Goal: Entertainment & Leisure: Consume media (video, audio)

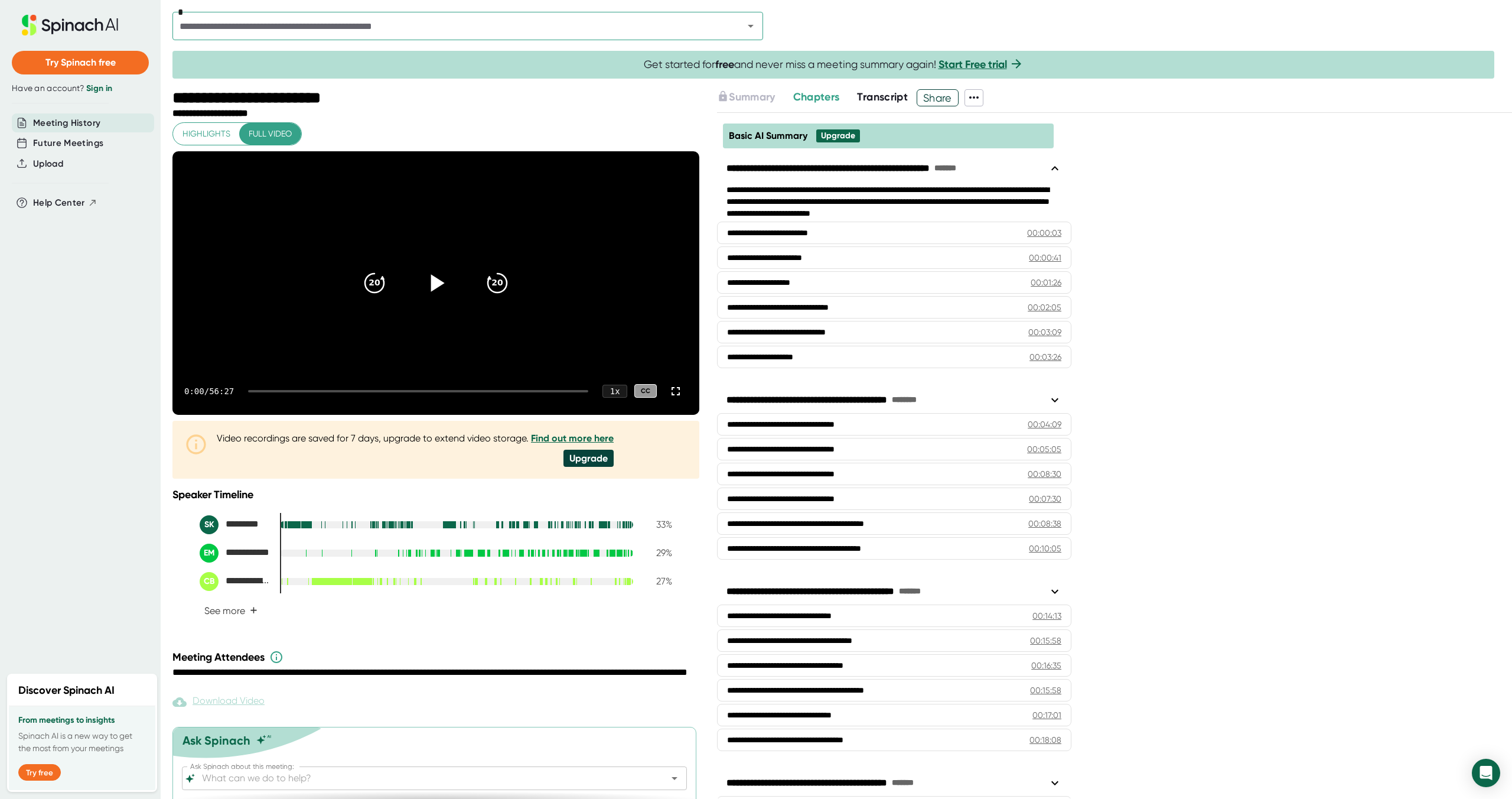
click at [438, 291] on icon at bounding box center [437, 283] width 13 height 17
click at [265, 392] on div at bounding box center [417, 391] width 340 height 2
click at [276, 392] on div at bounding box center [417, 391] width 340 height 2
click at [290, 392] on div at bounding box center [417, 391] width 340 height 2
click at [280, 392] on div at bounding box center [264, 391] width 32 height 2
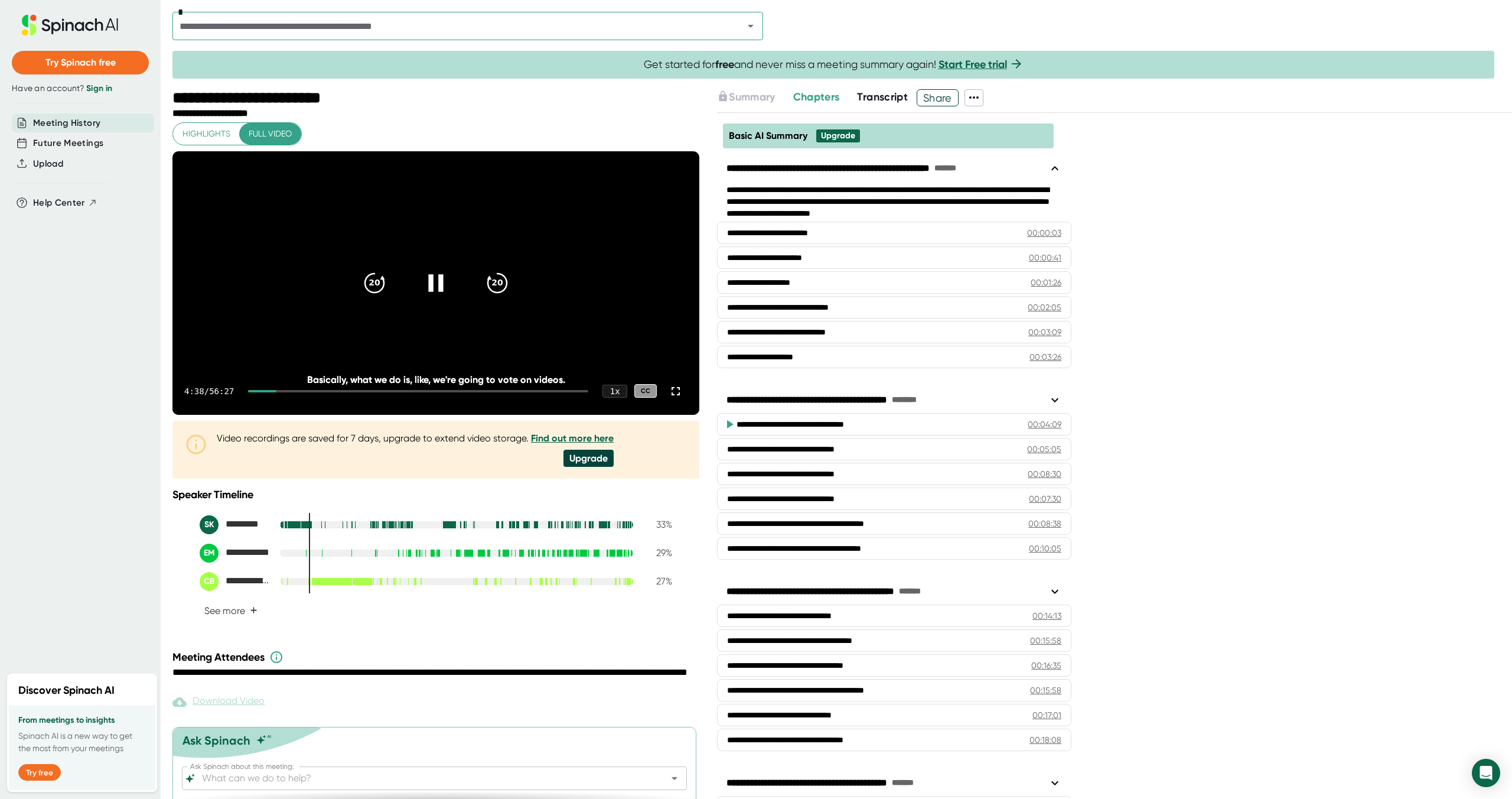
click at [275, 392] on div at bounding box center [261, 391] width 28 height 2
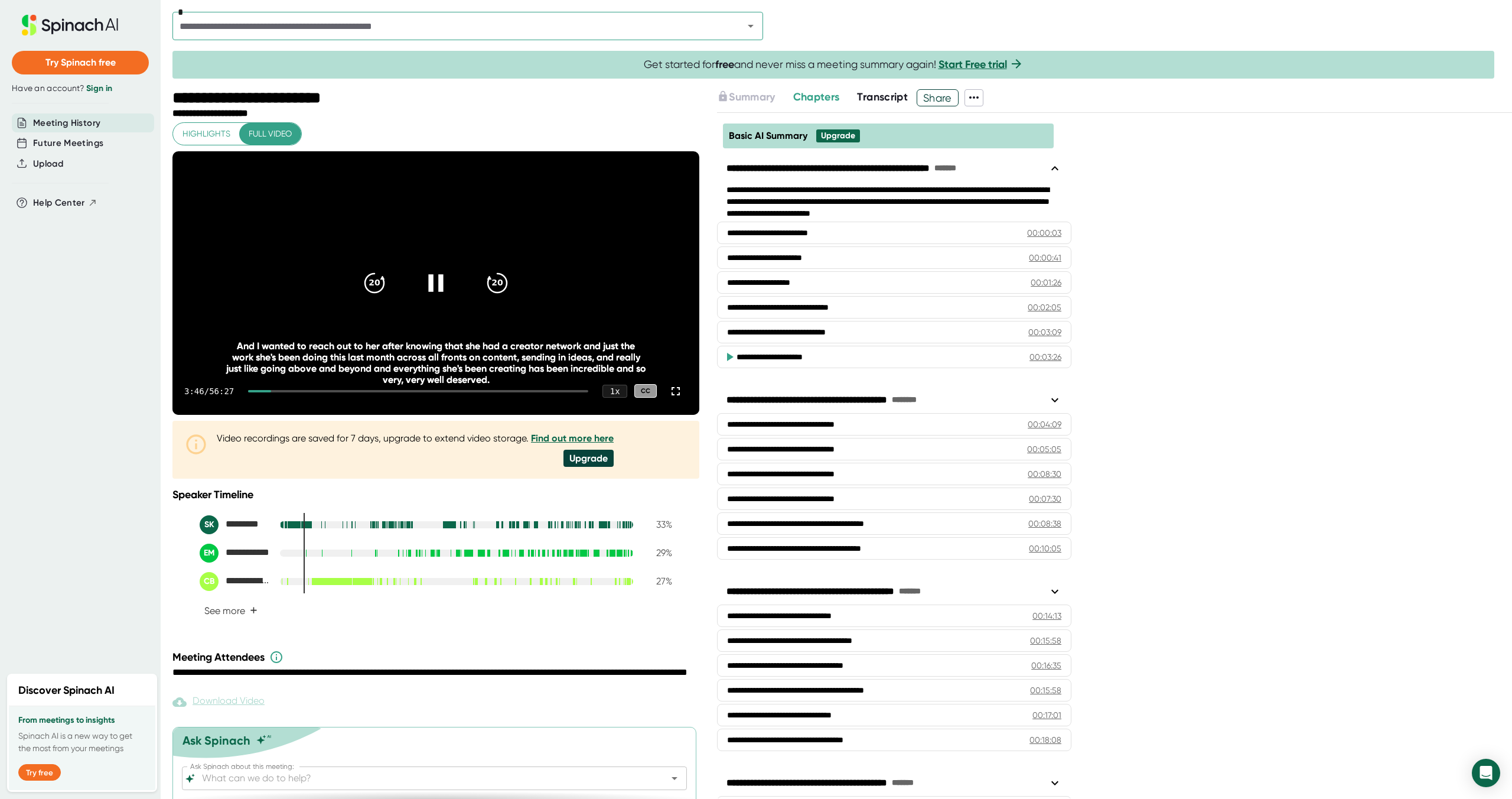
click at [284, 392] on div at bounding box center [417, 391] width 340 height 2
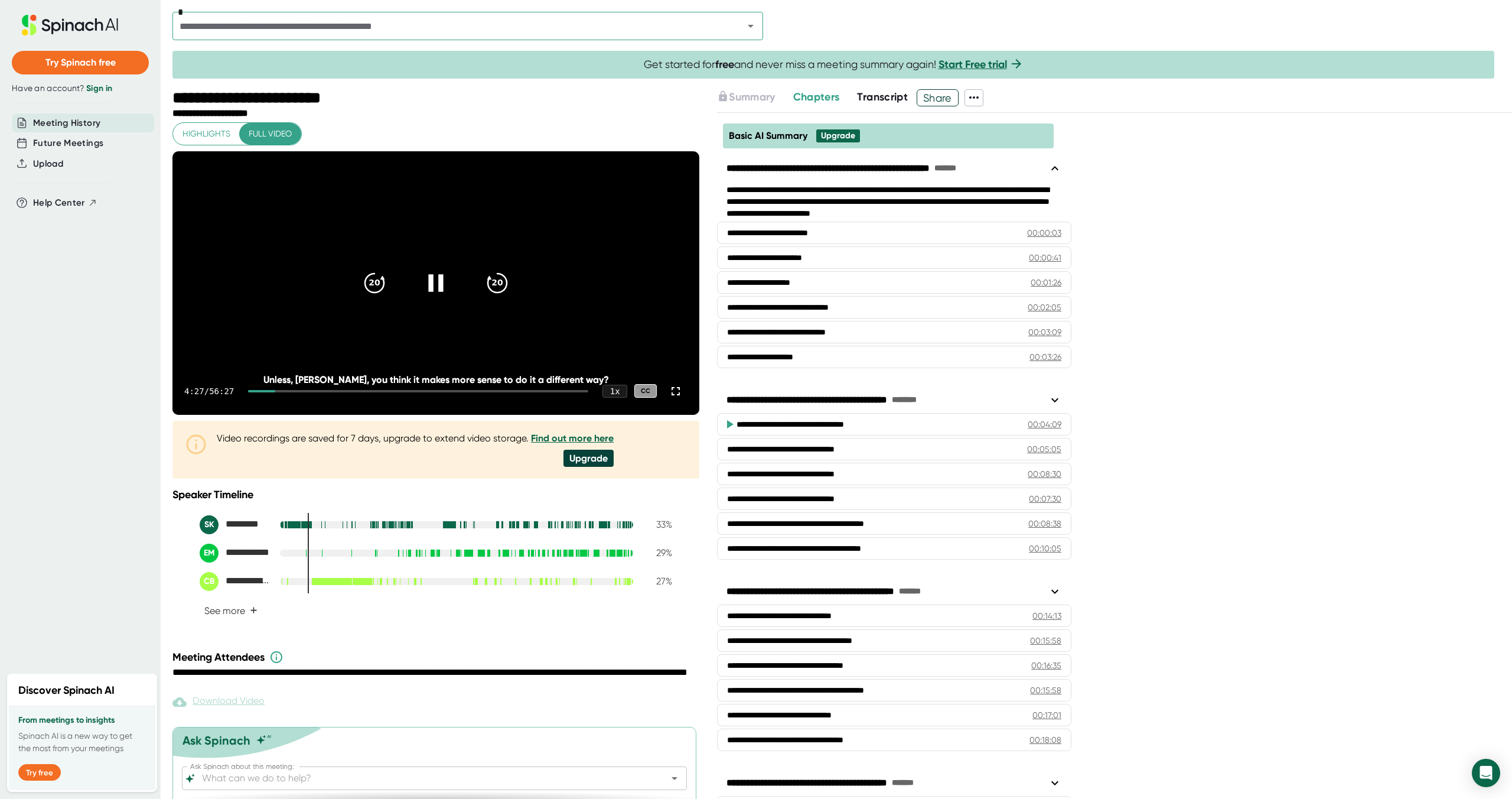
click at [294, 392] on div at bounding box center [417, 391] width 340 height 2
click at [285, 392] on div at bounding box center [266, 391] width 37 height 2
click at [282, 415] on div "5:03 / 56:27 1 x CC" at bounding box center [436, 391] width 527 height 47
click at [277, 392] on div at bounding box center [263, 391] width 31 height 2
click at [268, 392] on div at bounding box center [257, 391] width 20 height 2
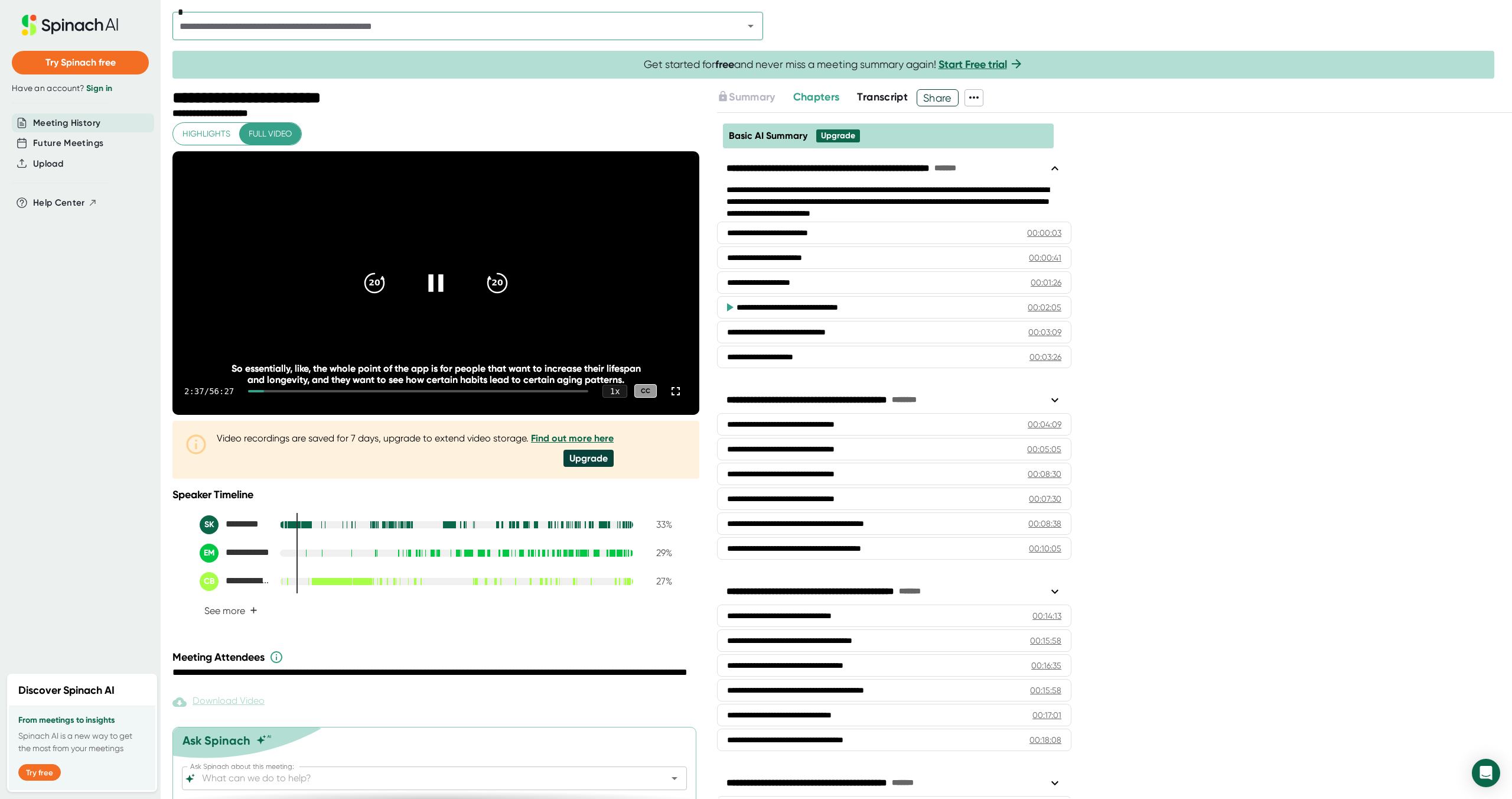
click at [264, 392] on div at bounding box center [256, 391] width 16 height 2
click at [510, 302] on div "20" at bounding box center [497, 283] width 50 height 50
click at [510, 297] on icon "20" at bounding box center [496, 282] width 29 height 29
click at [384, 297] on icon "20" at bounding box center [374, 282] width 29 height 29
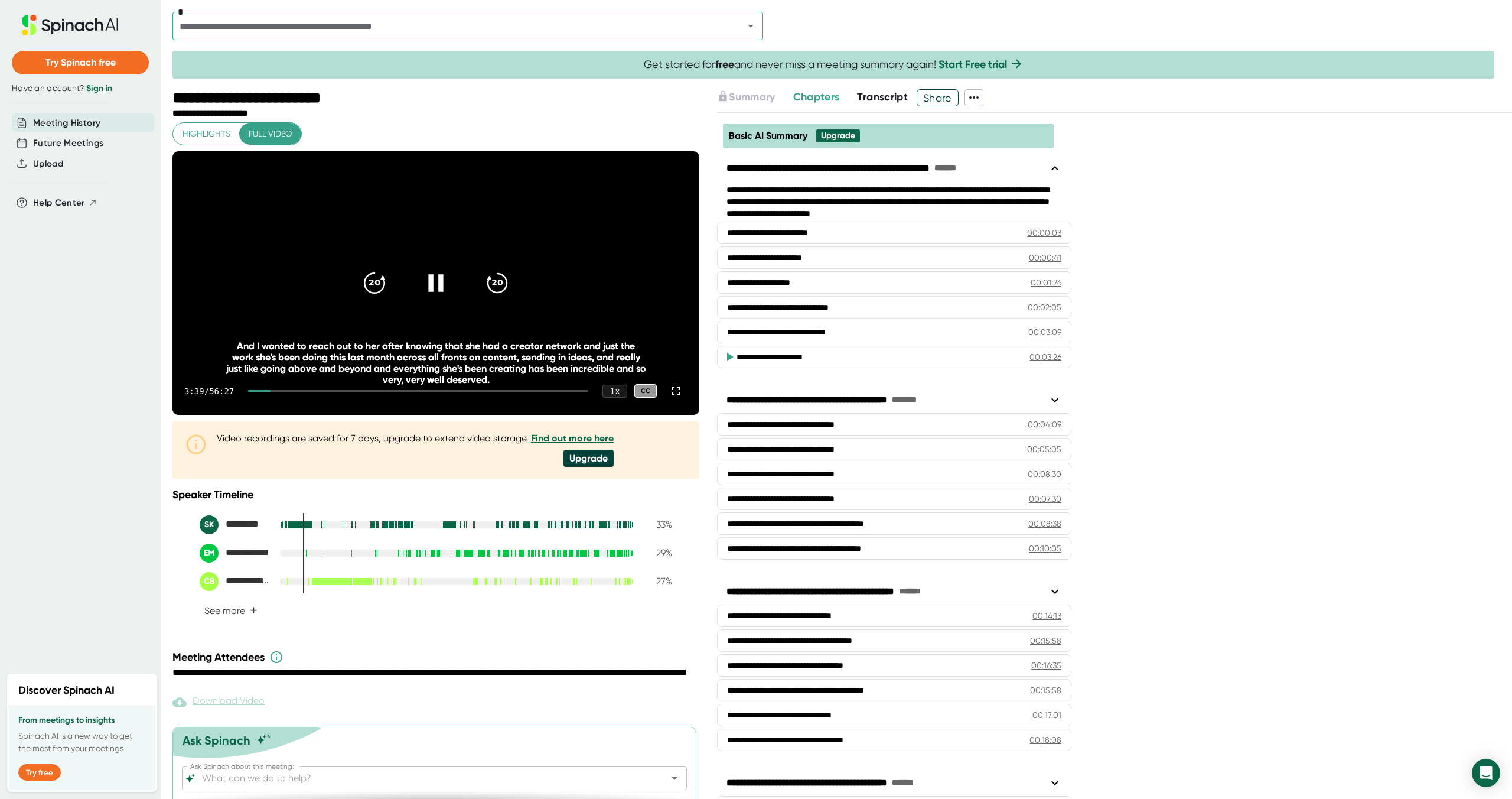
click at [381, 297] on icon "20" at bounding box center [374, 282] width 29 height 29
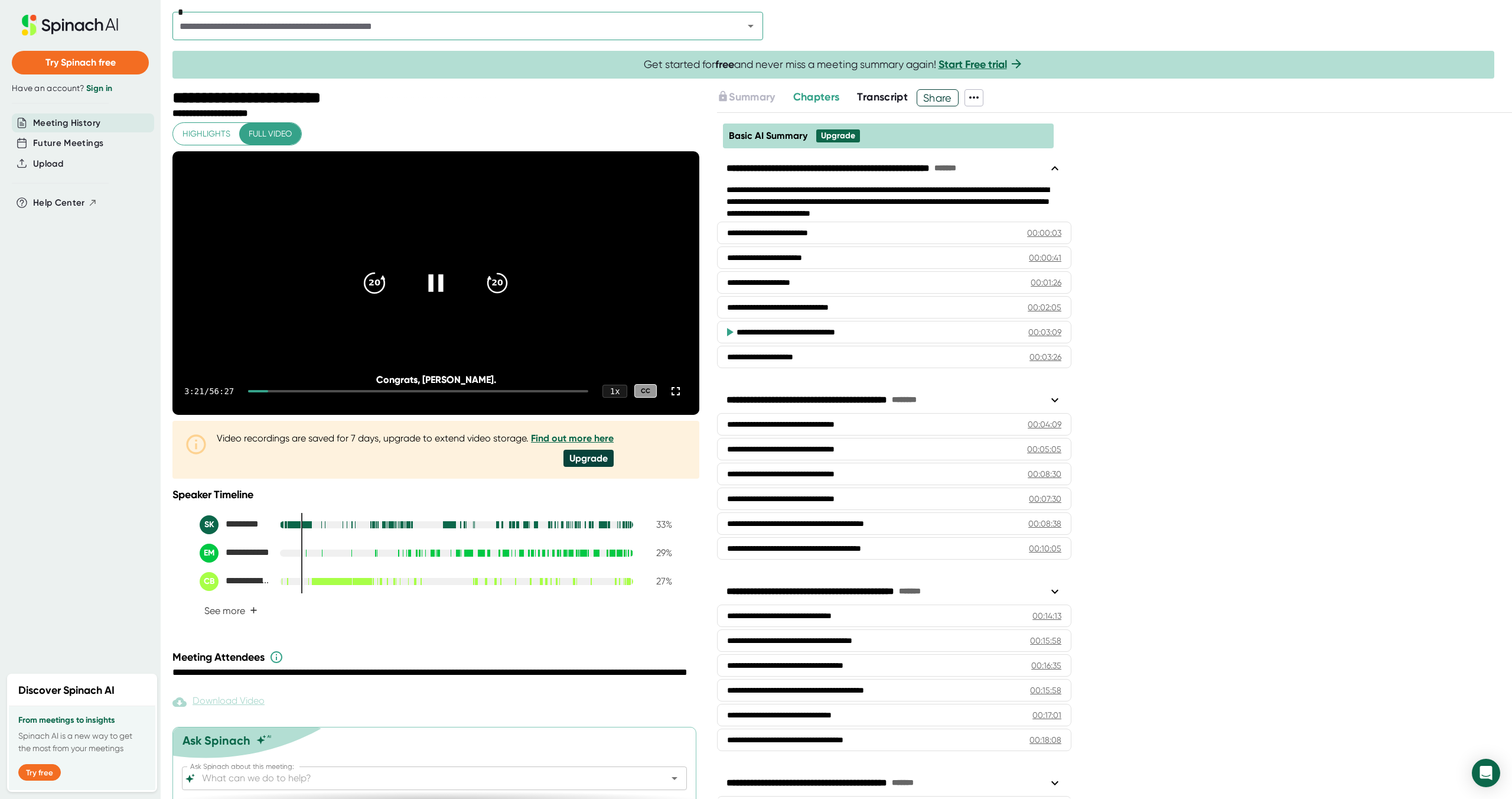
click at [387, 303] on div "20" at bounding box center [374, 283] width 50 height 50
click at [436, 297] on icon at bounding box center [436, 282] width 29 height 29
click at [421, 299] on div at bounding box center [436, 283] width 50 height 50
click at [381, 296] on icon "20" at bounding box center [374, 282] width 29 height 29
click at [466, 306] on div "20 20" at bounding box center [436, 283] width 170 height 47
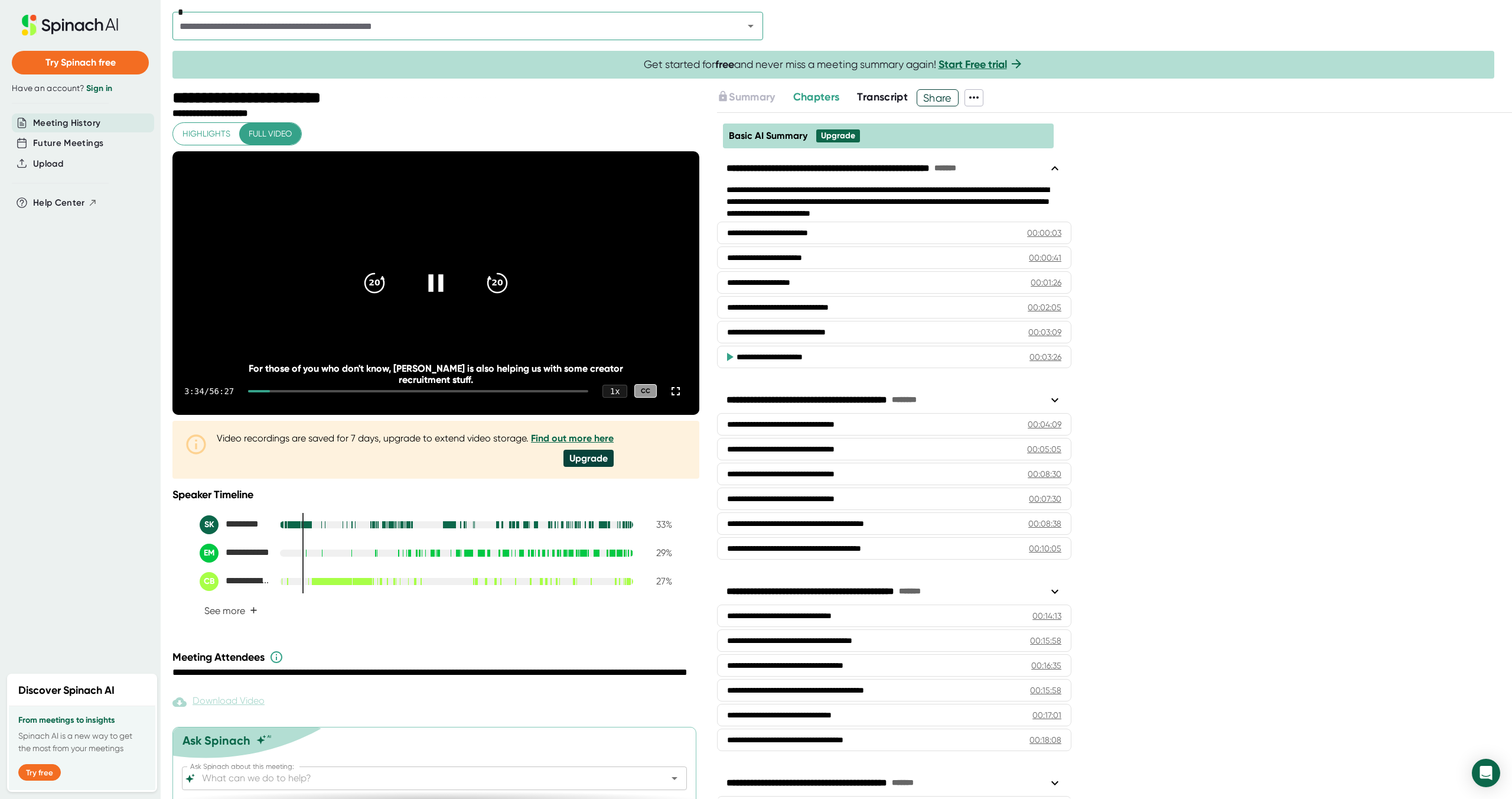
click at [435, 297] on icon at bounding box center [436, 282] width 29 height 29
